Goal: Feedback & Contribution: Contribute content

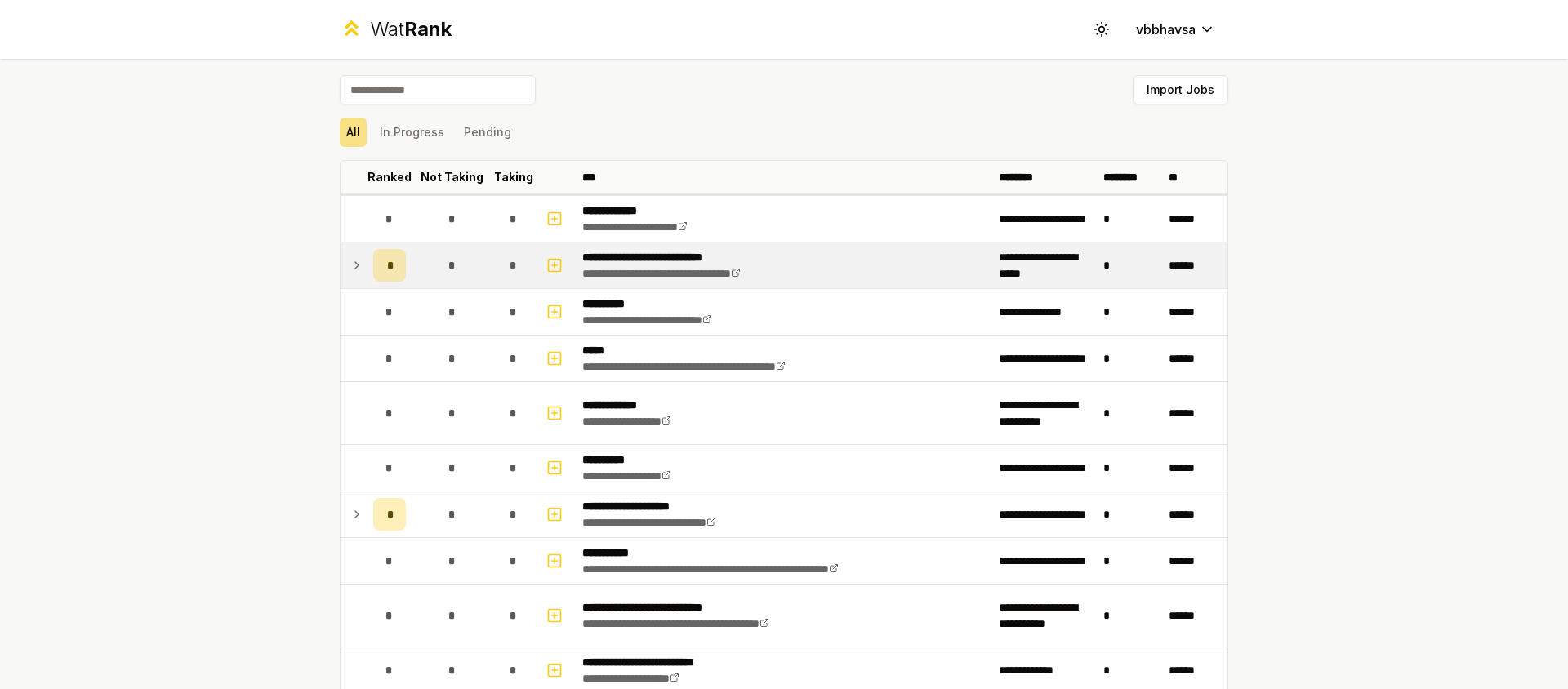
click at [356, 263] on icon at bounding box center [356, 265] width 13 height 20
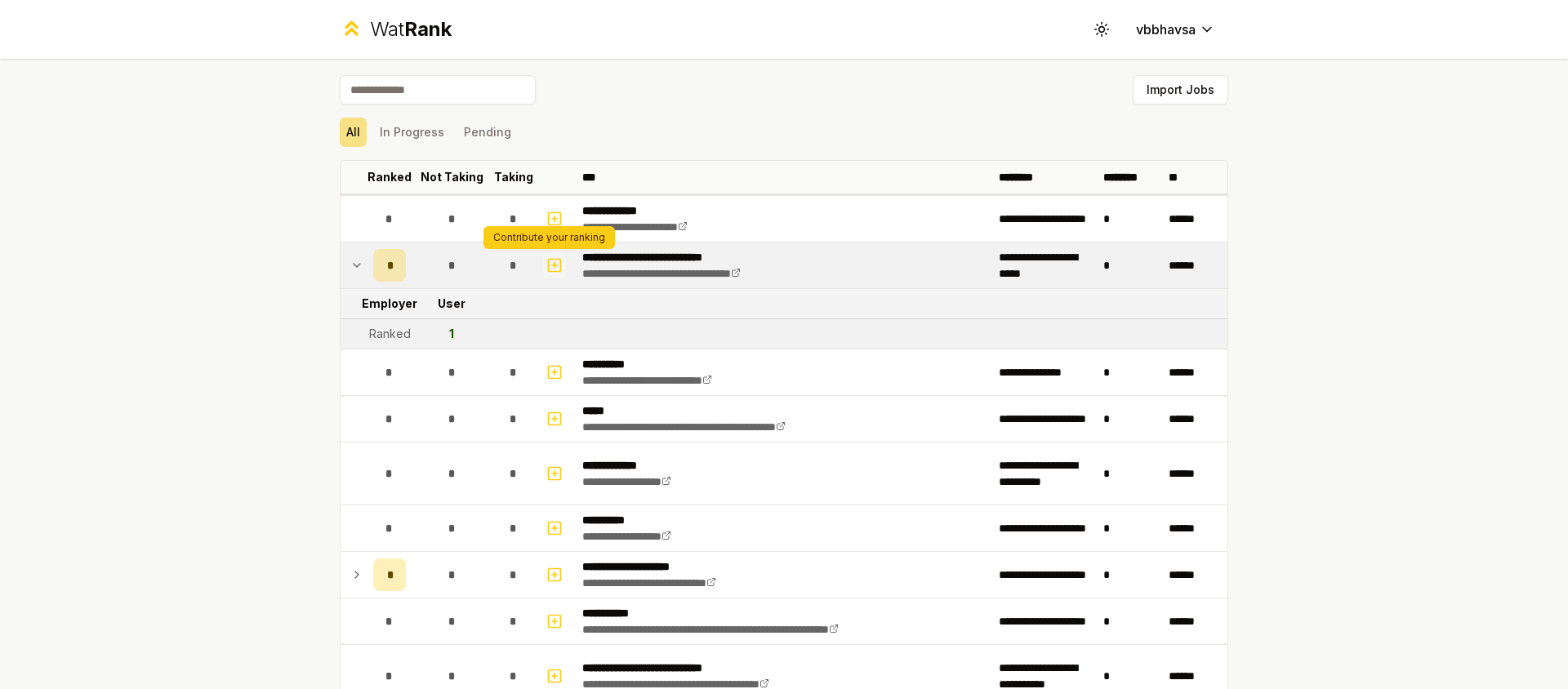
click at [552, 263] on icon "button" at bounding box center [554, 265] width 17 height 20
select select
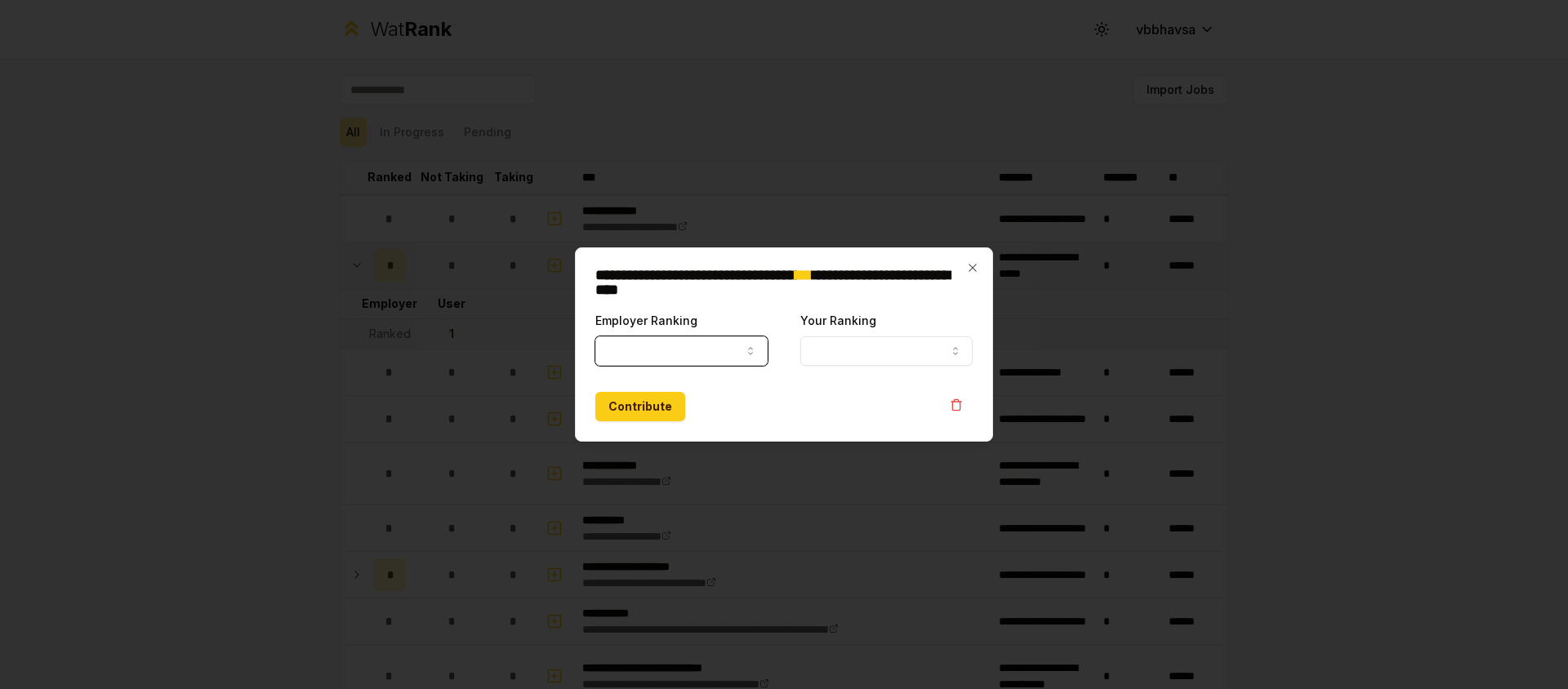
click at [707, 350] on button "Employer Ranking" at bounding box center [681, 351] width 172 height 29
select select "*****"
click at [875, 348] on button "Your Ranking" at bounding box center [886, 351] width 172 height 29
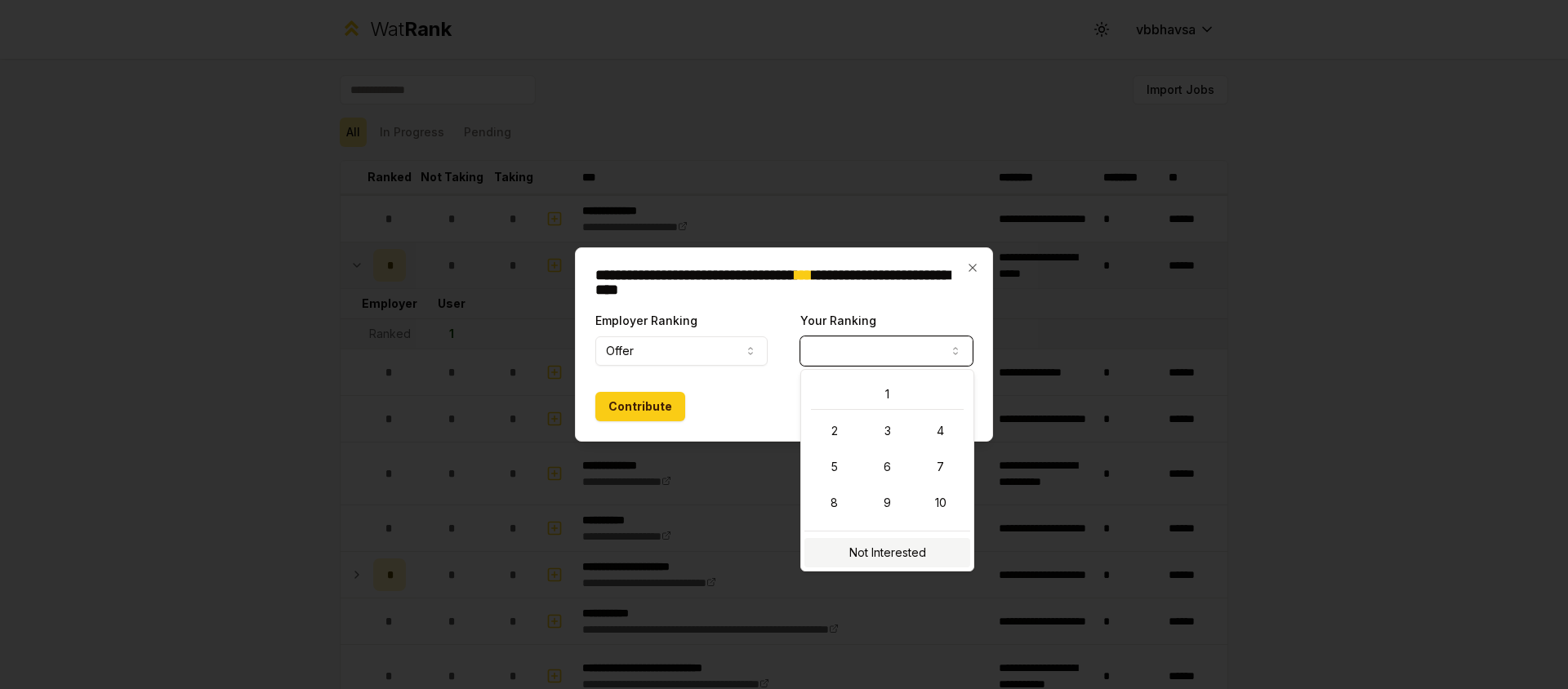
select select "**********"
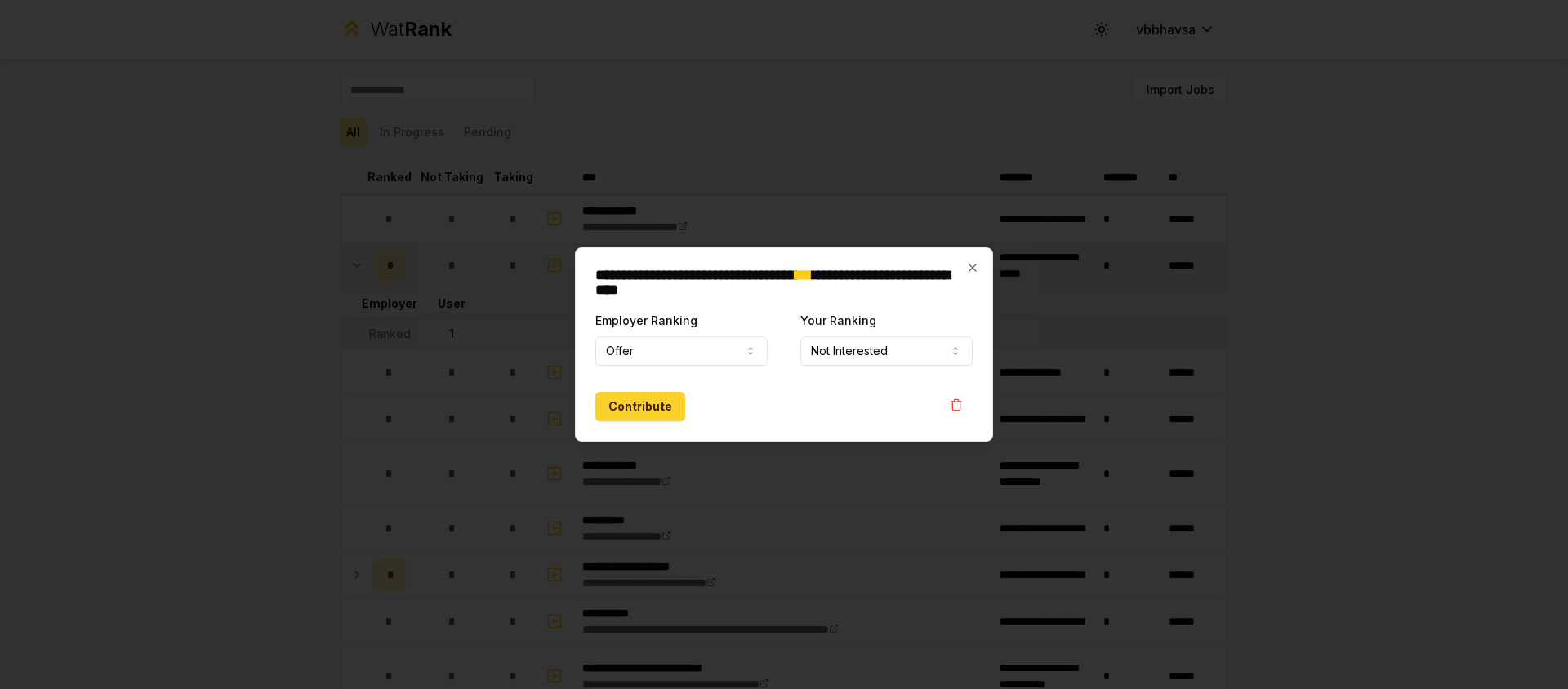
click at [647, 402] on button "Contribute" at bounding box center [640, 407] width 89 height 29
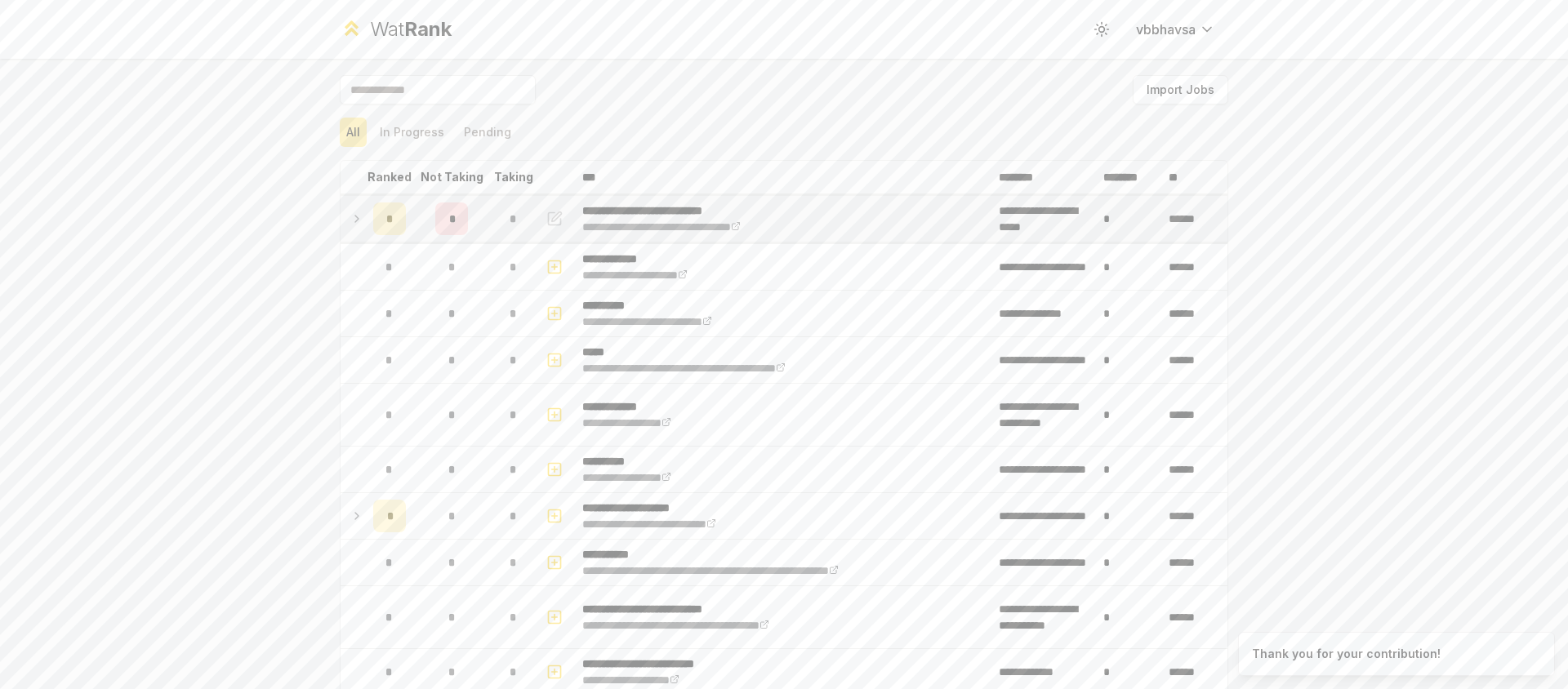
click at [355, 216] on icon at bounding box center [356, 219] width 13 height 20
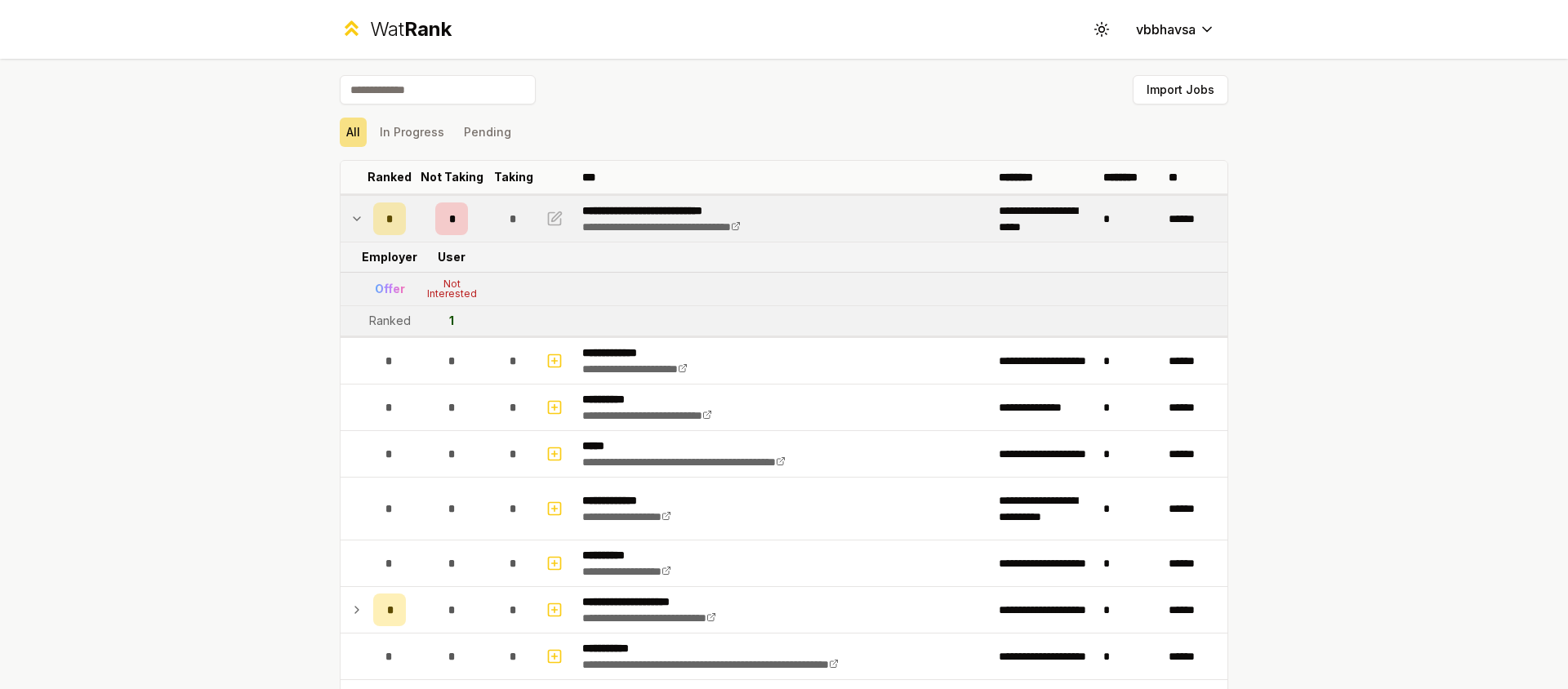
click at [355, 217] on icon at bounding box center [356, 219] width 13 height 20
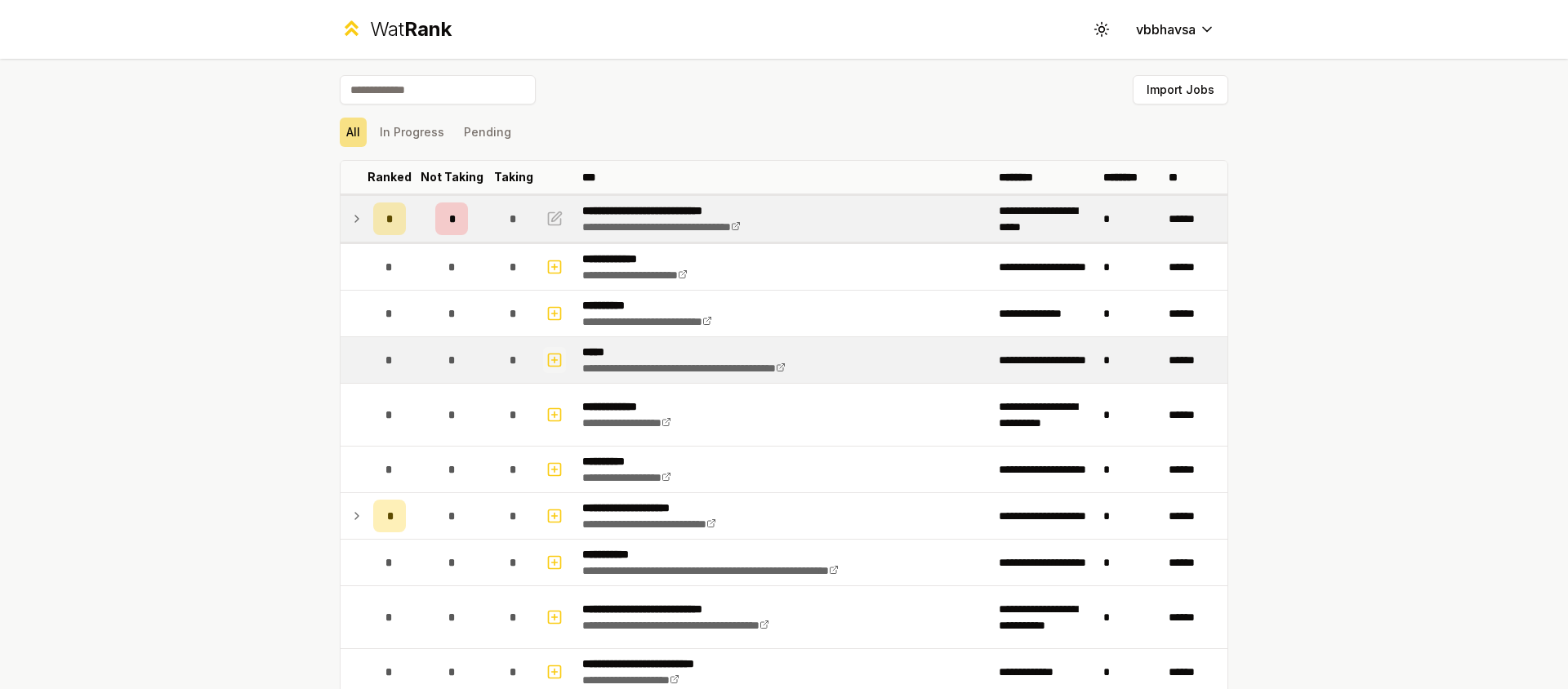
click at [549, 365] on rect "button" at bounding box center [554, 360] width 12 height 12
select select
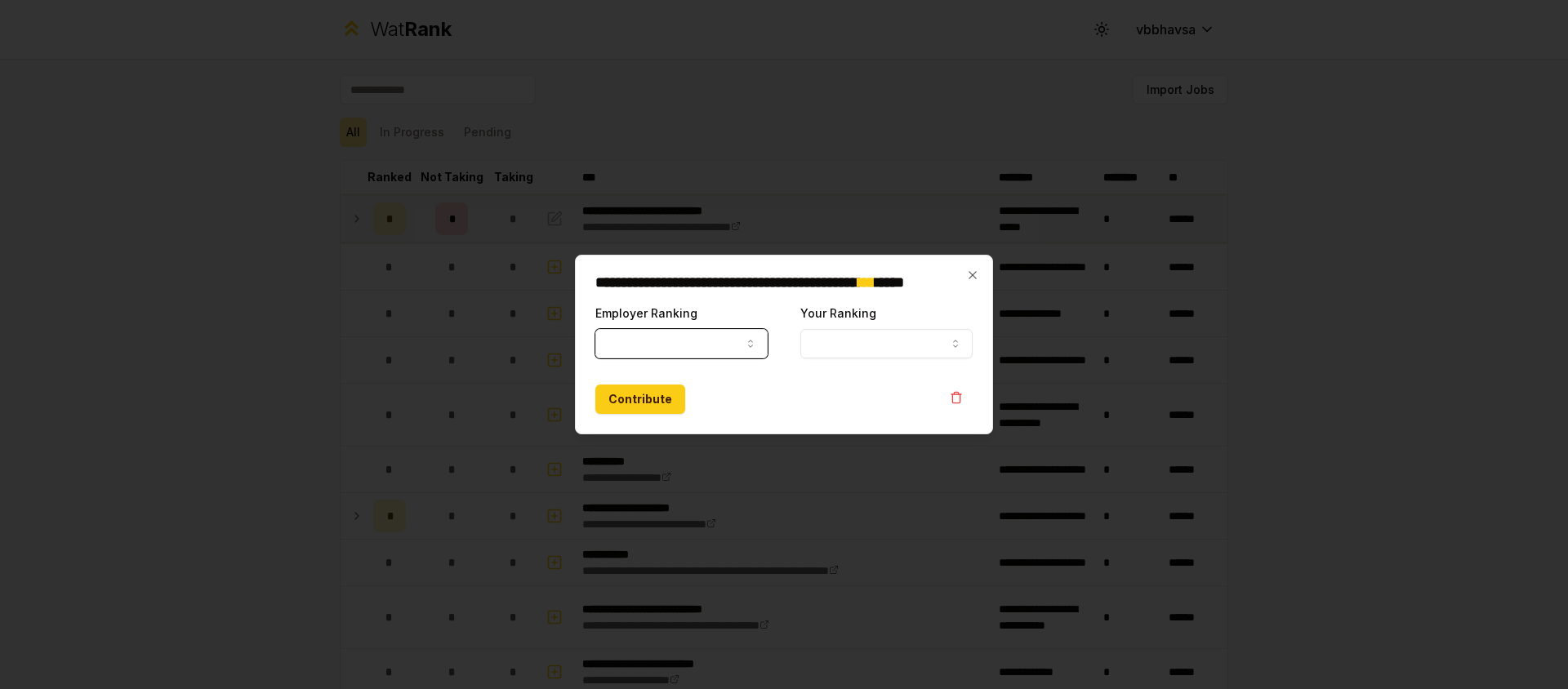
click at [654, 337] on button "Employer Ranking" at bounding box center [681, 344] width 172 height 29
click at [654, 327] on div "Employer Ranking Ranked ***** ******" at bounding box center [681, 330] width 172 height 55
click at [644, 345] on button "Ranked" at bounding box center [681, 344] width 172 height 29
select select "*****"
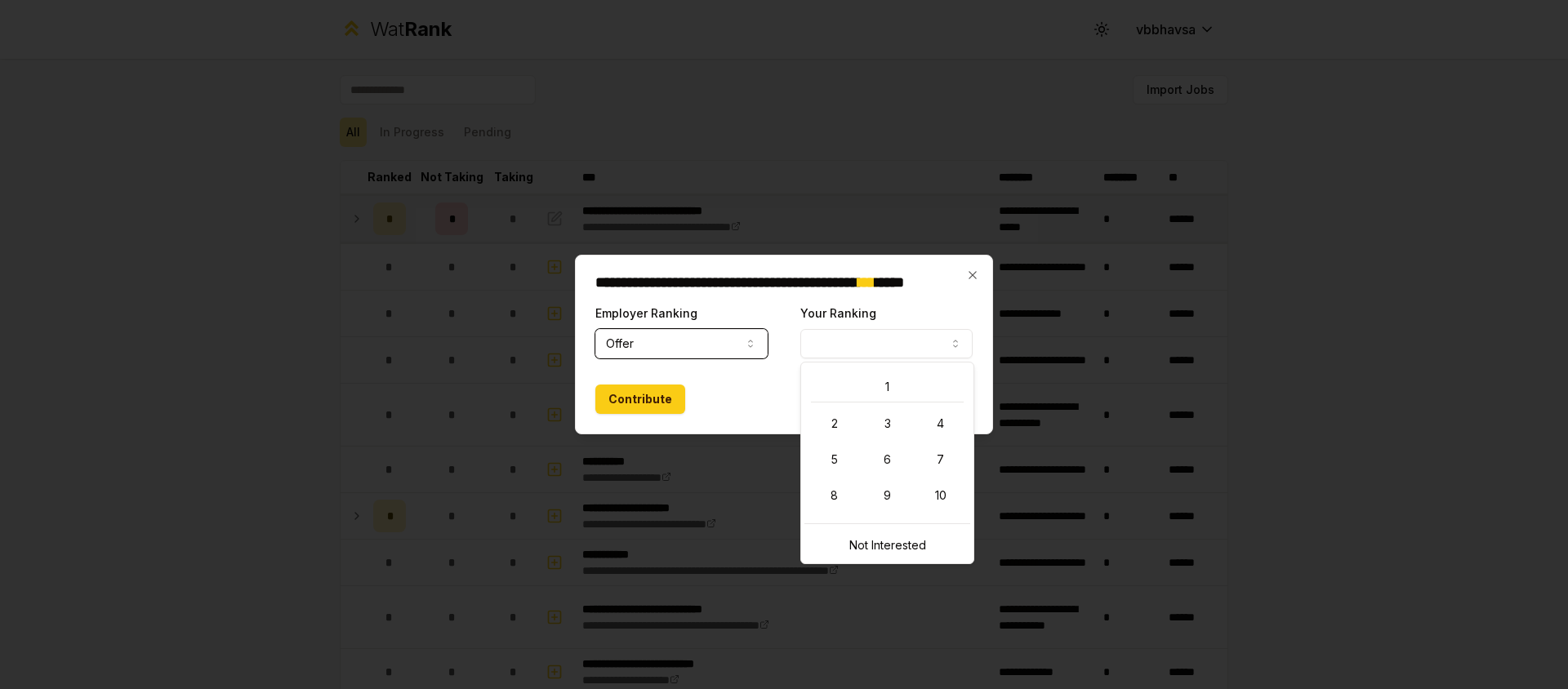
click at [857, 332] on button "Your Ranking" at bounding box center [886, 344] width 172 height 29
select select "*"
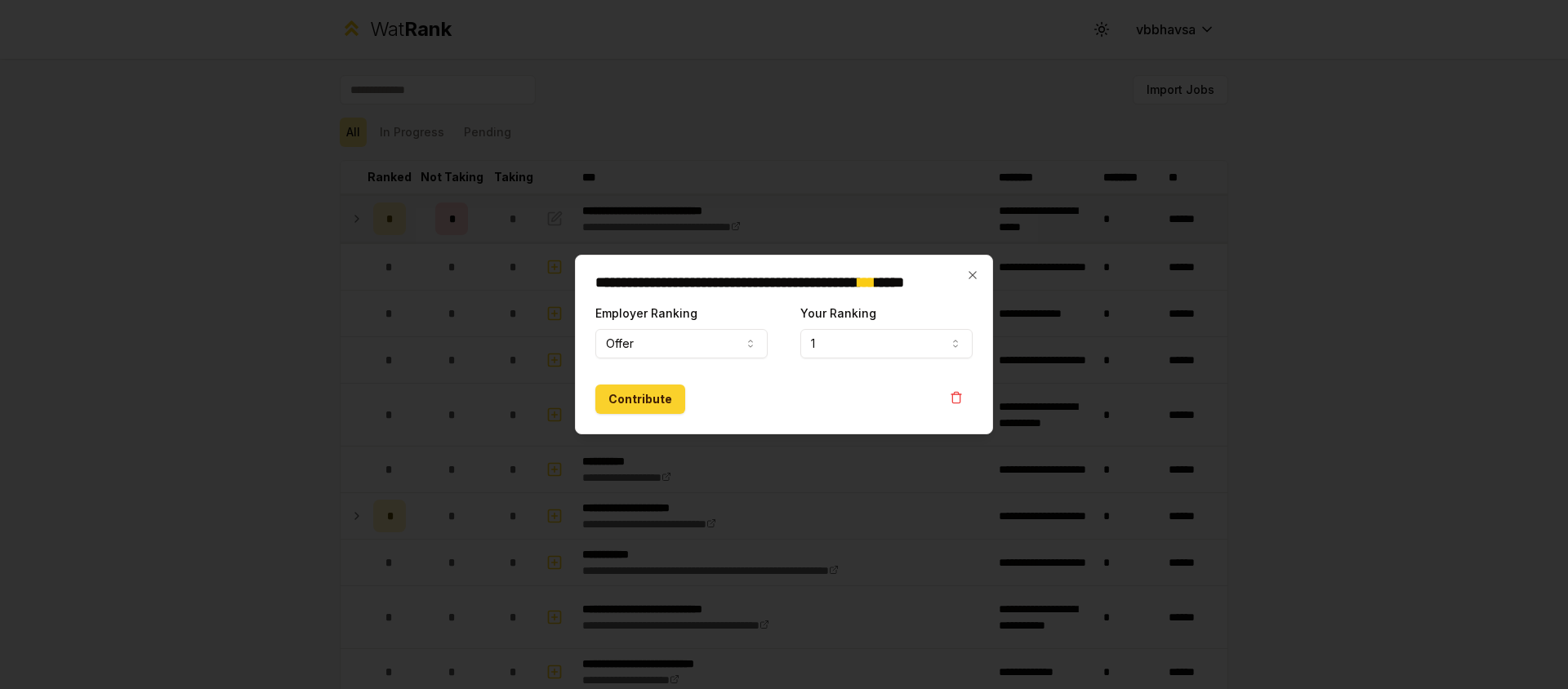
click at [634, 393] on button "Contribute" at bounding box center [640, 399] width 89 height 29
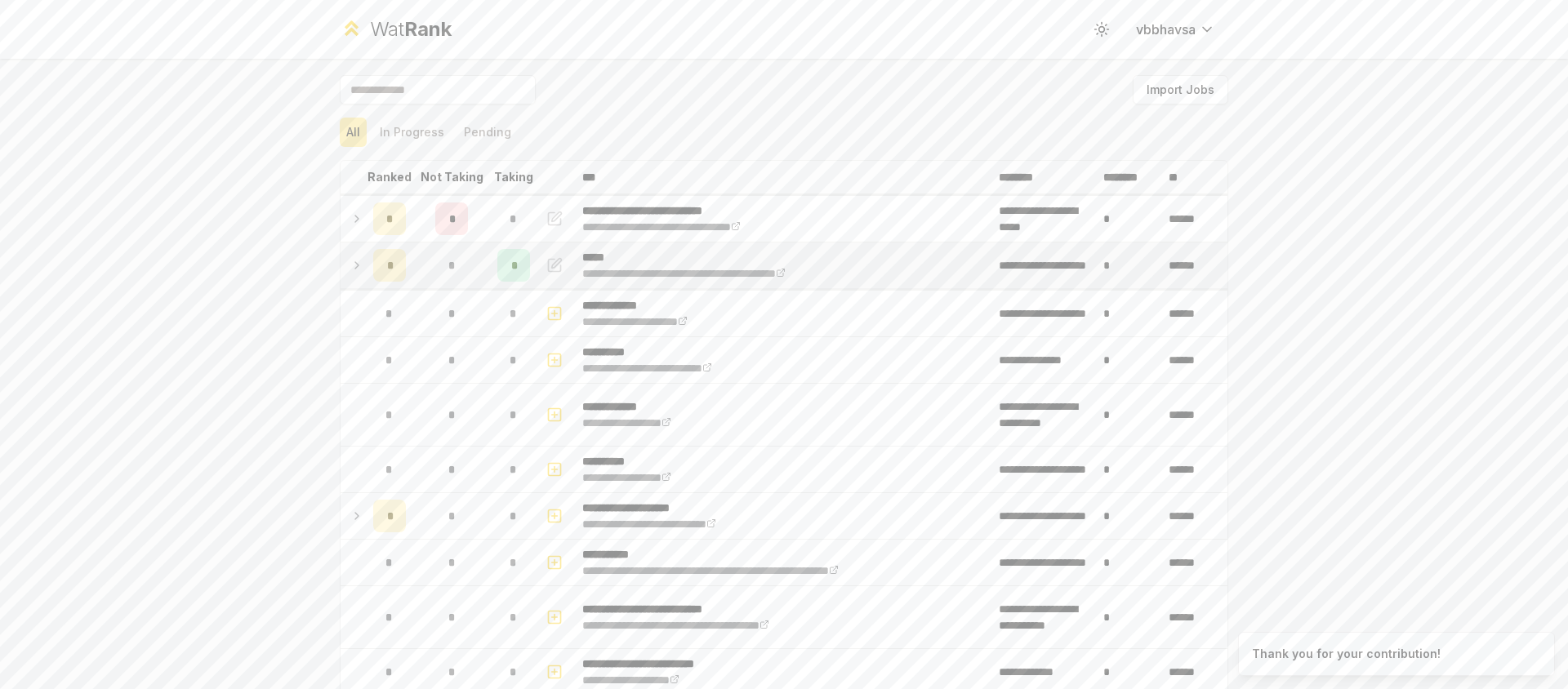
click at [340, 258] on td at bounding box center [353, 265] width 27 height 46
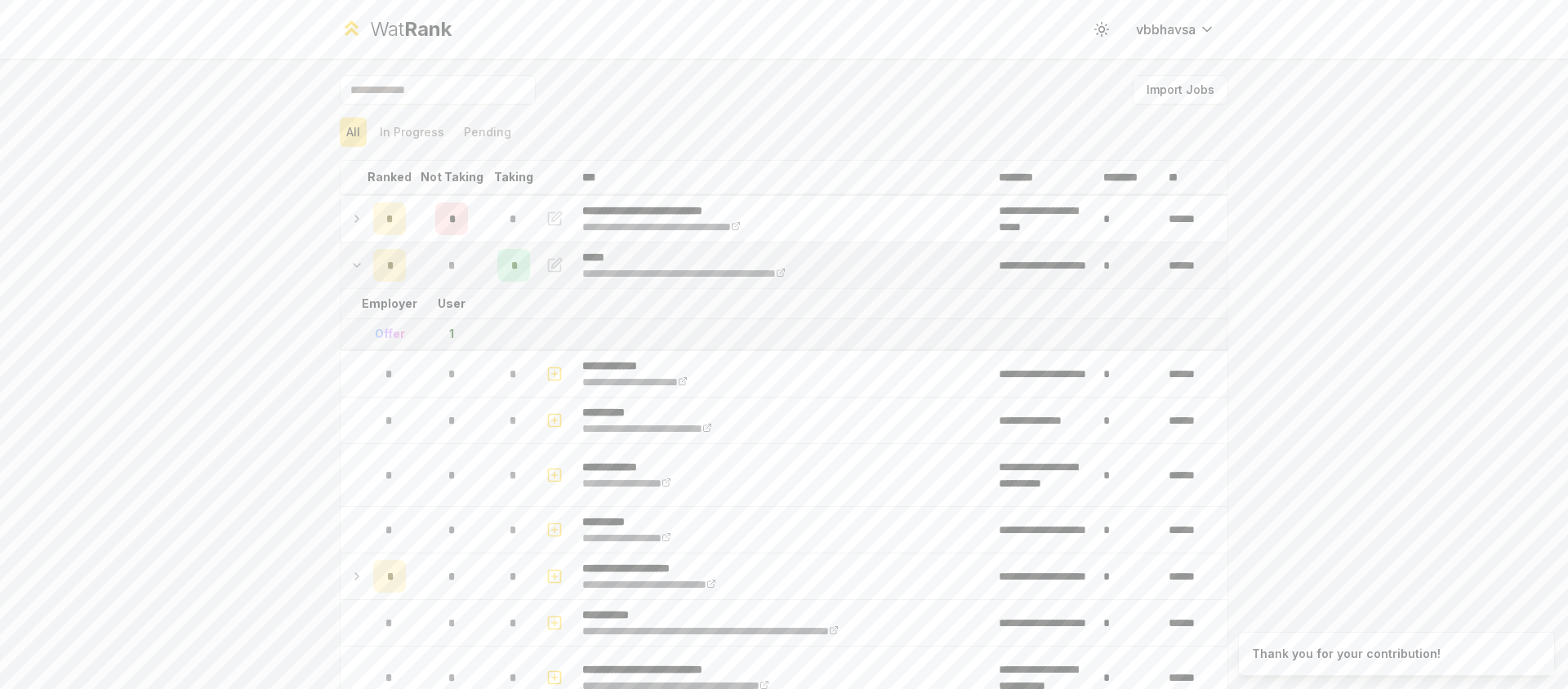
click at [356, 258] on icon at bounding box center [356, 265] width 13 height 20
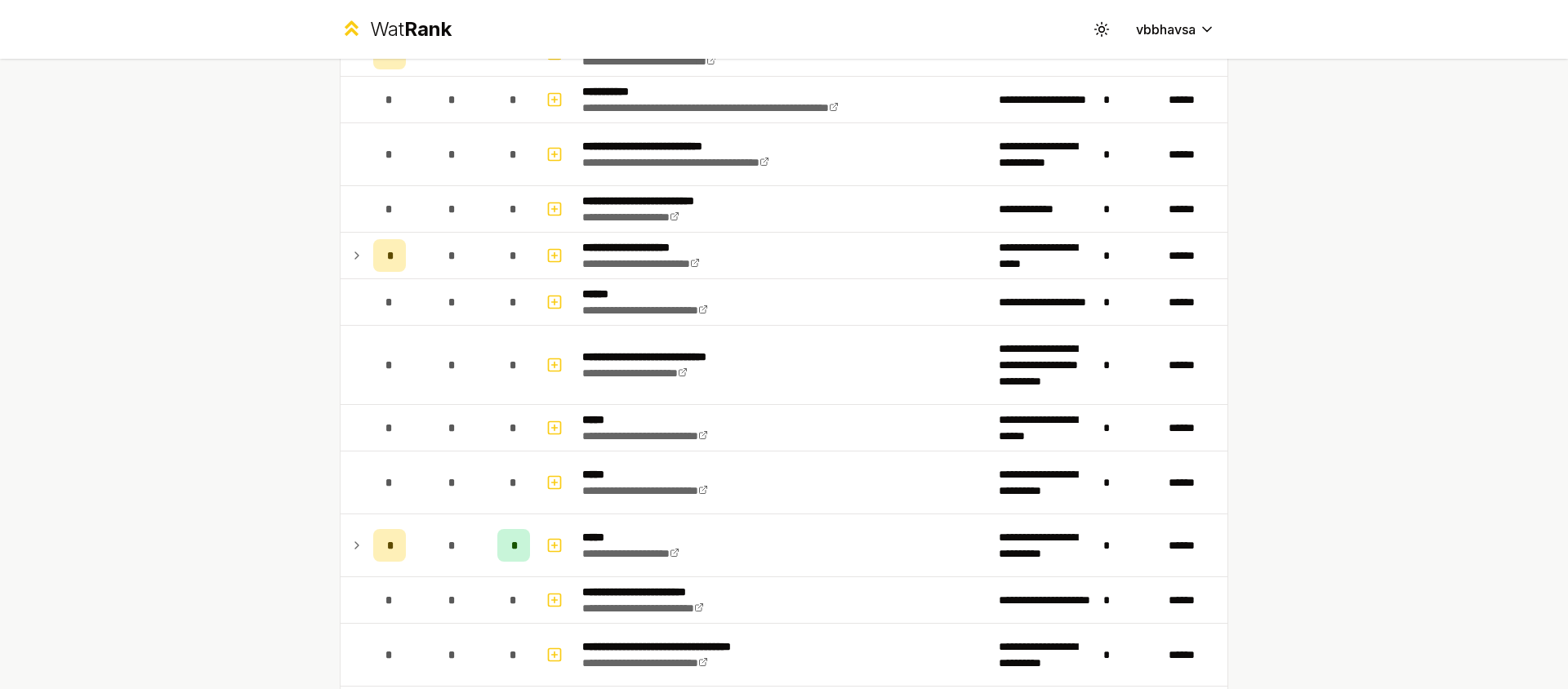
scroll to position [466, 0]
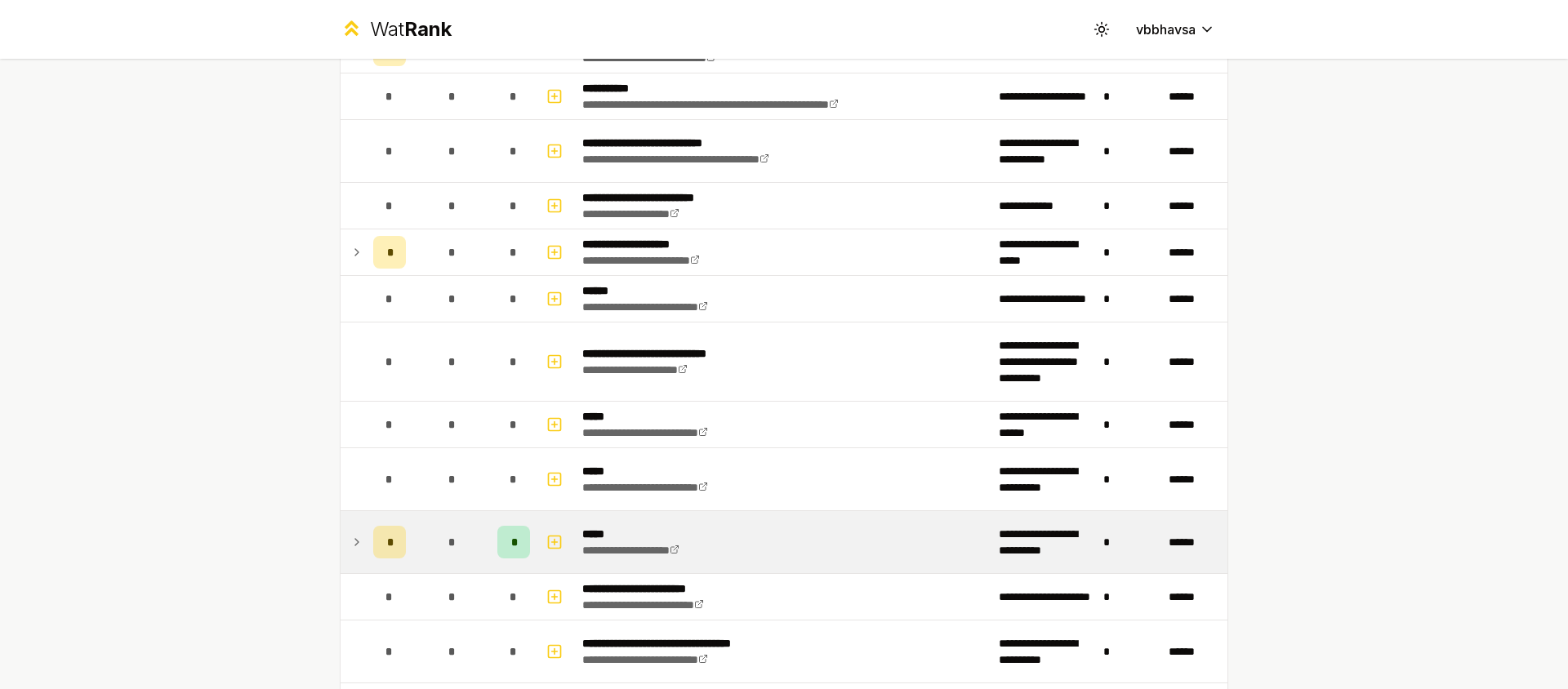
click at [353, 548] on icon at bounding box center [356, 543] width 13 height 20
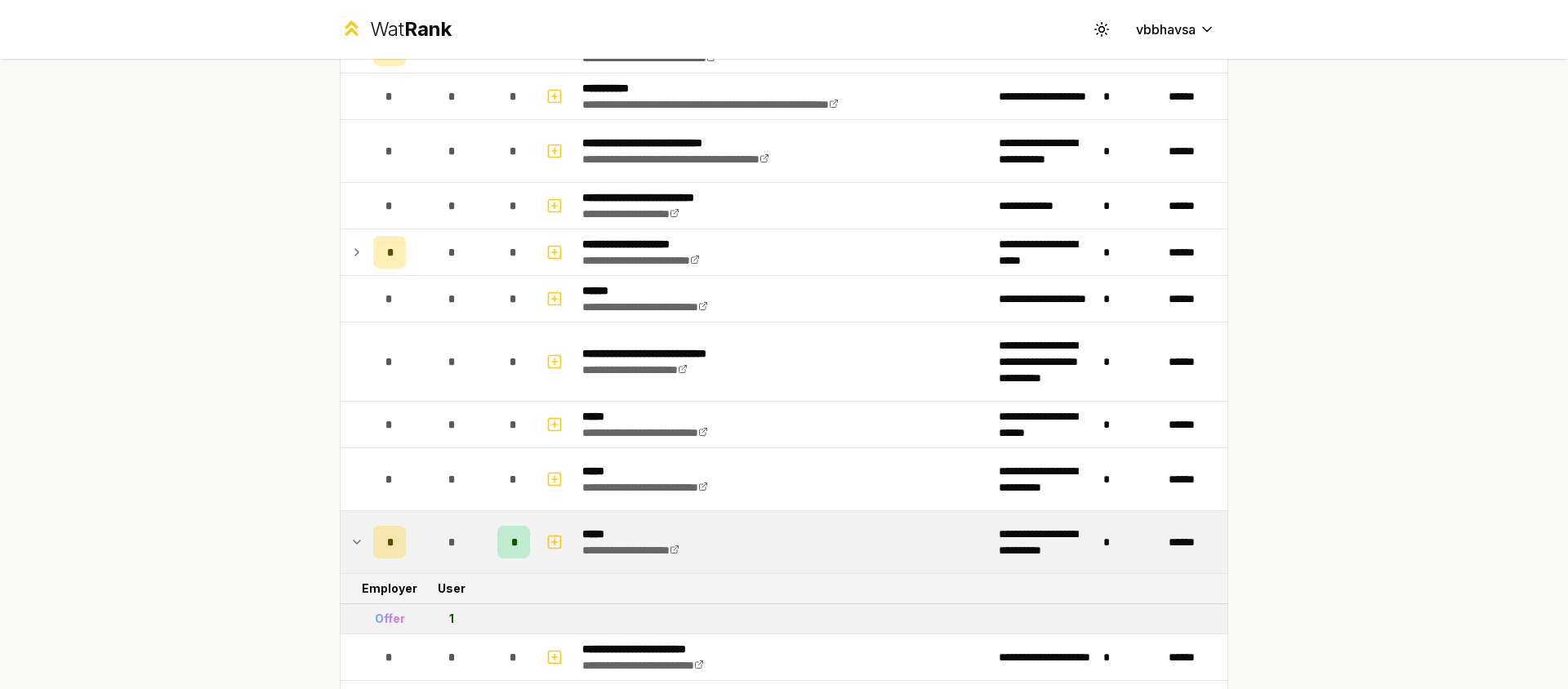
click at [350, 544] on icon at bounding box center [356, 543] width 13 height 20
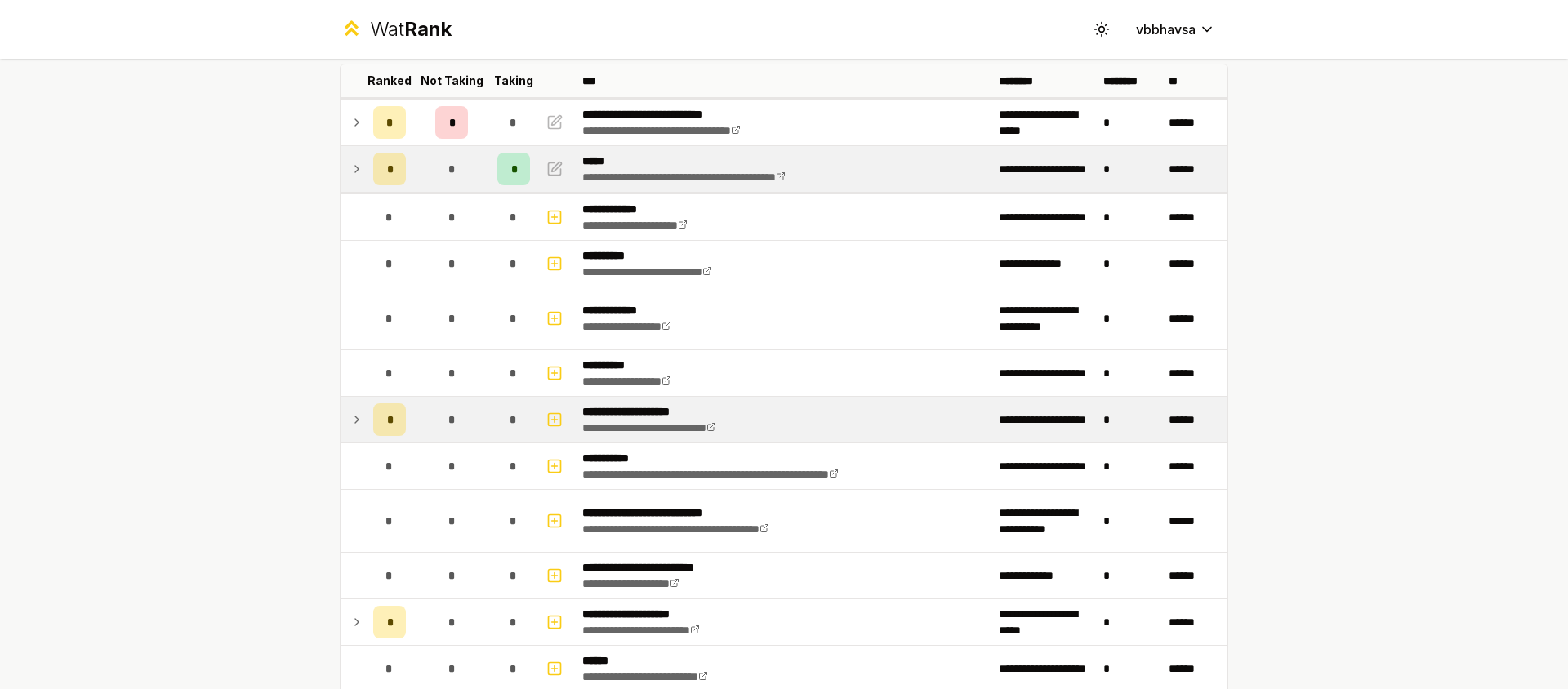
scroll to position [0, 0]
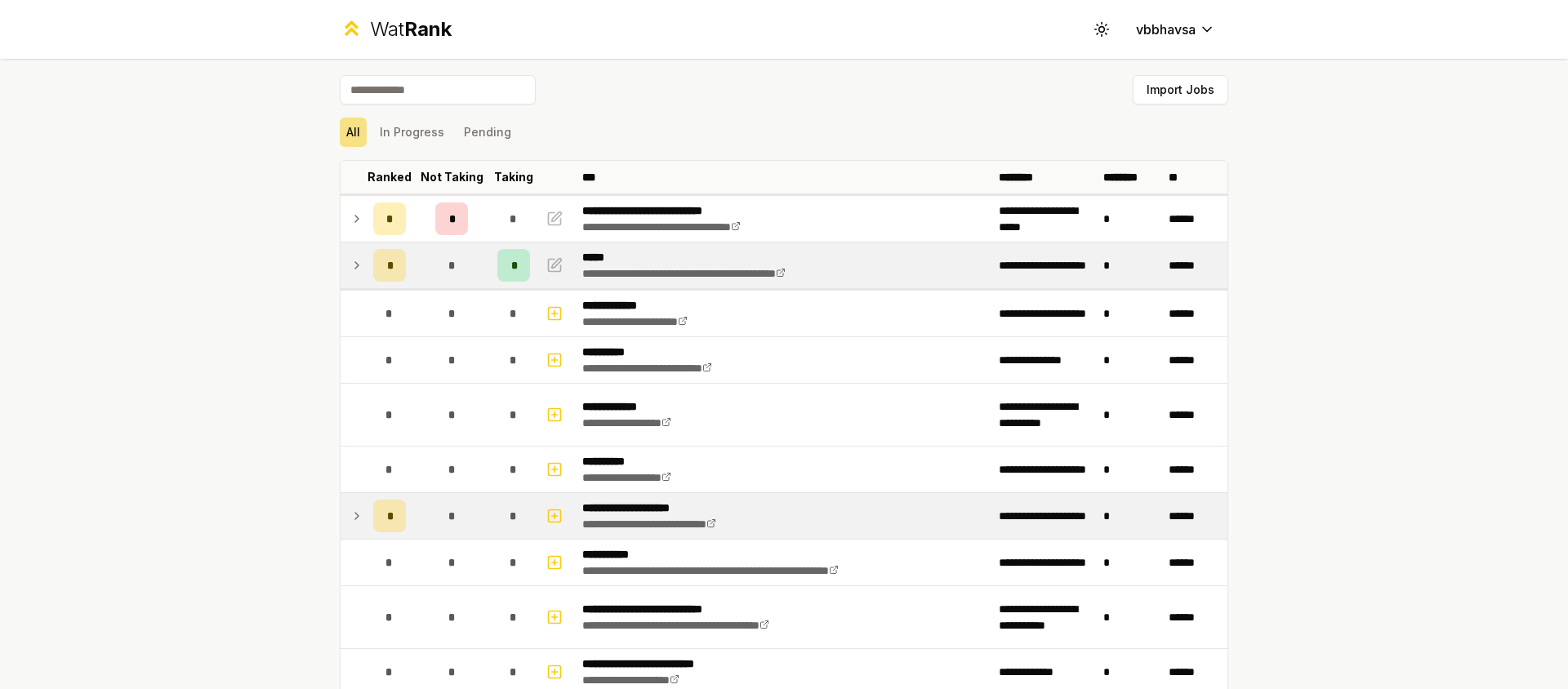
click at [344, 504] on td at bounding box center [353, 516] width 27 height 46
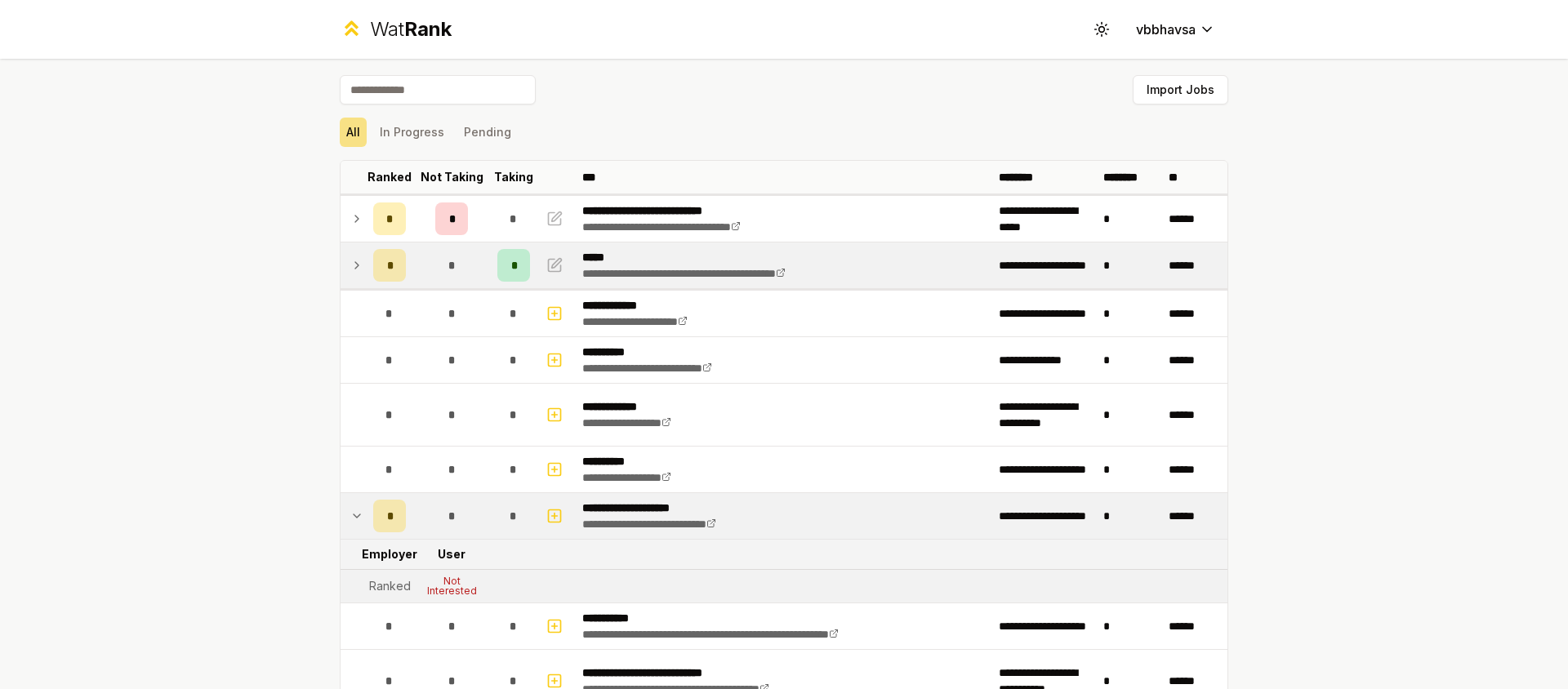
click at [350, 512] on icon at bounding box center [356, 516] width 13 height 20
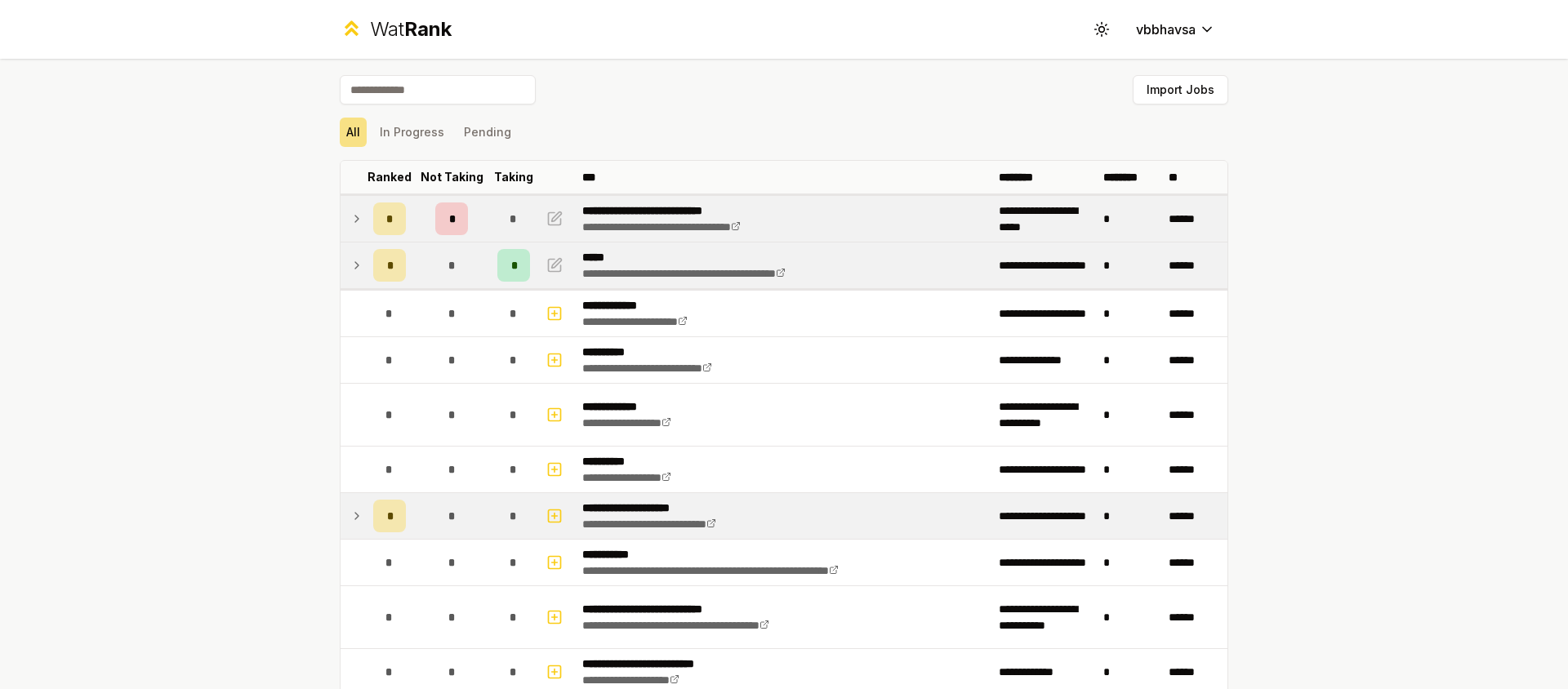
click at [355, 223] on icon at bounding box center [356, 219] width 13 height 20
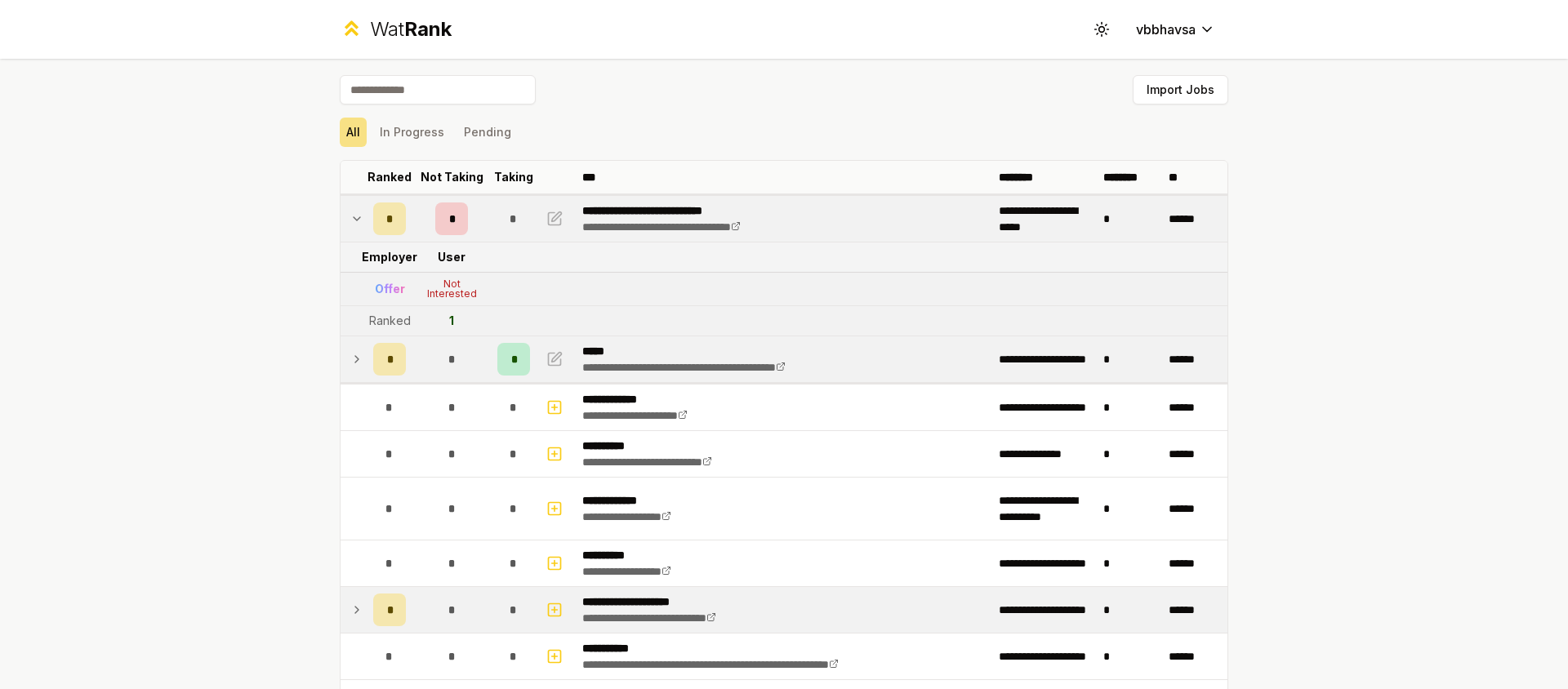
click at [355, 224] on icon at bounding box center [356, 219] width 13 height 20
